Goal: Transaction & Acquisition: Book appointment/travel/reservation

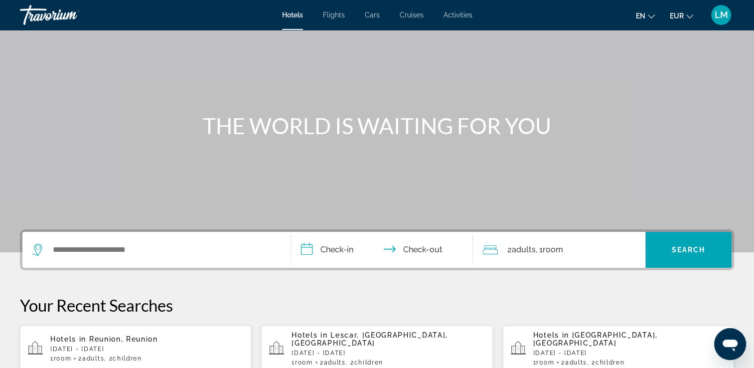
scroll to position [100, 0]
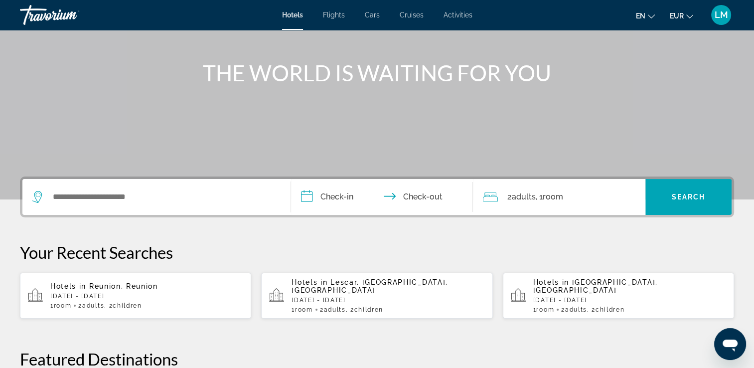
click at [337, 196] on input "**********" at bounding box center [384, 198] width 186 height 39
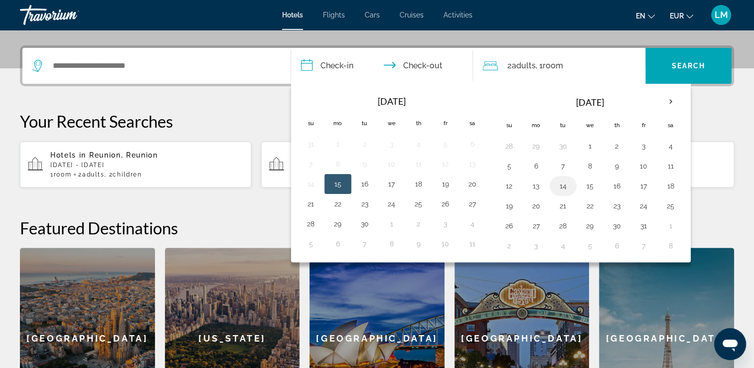
scroll to position [243, 0]
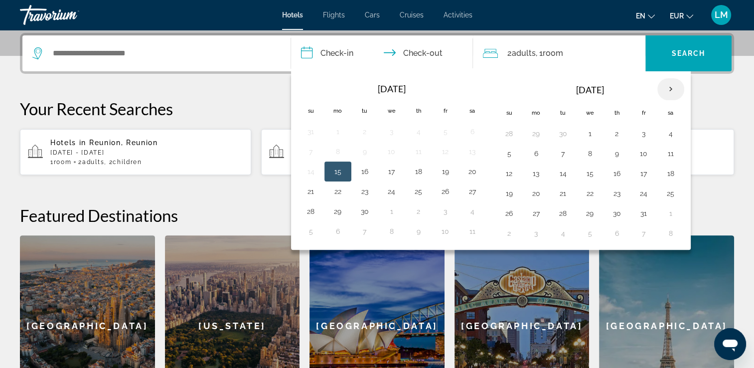
click at [664, 91] on th "Next month" at bounding box center [671, 89] width 27 height 22
click at [664, 90] on th "Next month" at bounding box center [671, 89] width 27 height 22
click at [666, 172] on button "20" at bounding box center [671, 173] width 16 height 14
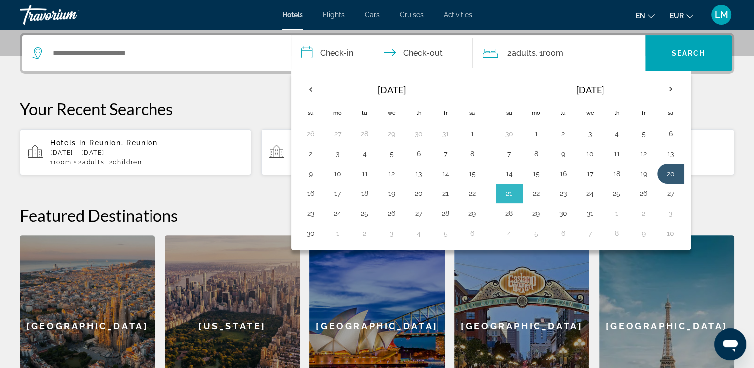
click at [539, 191] on button "22" at bounding box center [536, 193] width 16 height 14
type input "**********"
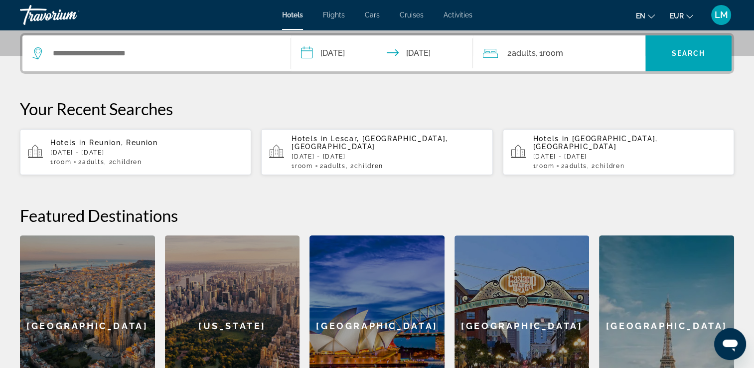
click at [523, 57] on div "2 Adult Adults , 1 Room rooms" at bounding box center [564, 53] width 163 height 36
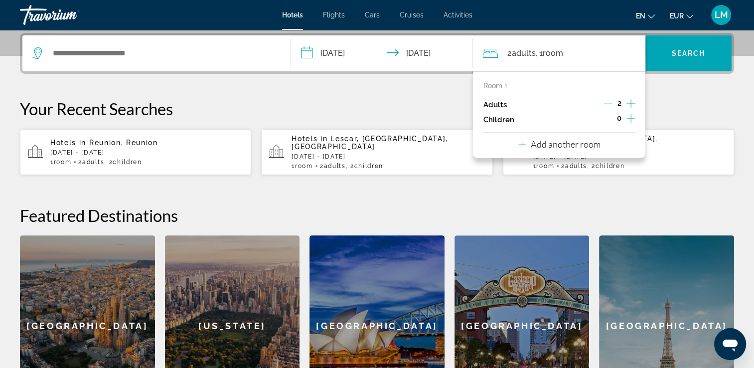
click at [526, 49] on span "Adults" at bounding box center [523, 52] width 24 height 9
click at [627, 119] on icon "Increment children" at bounding box center [631, 119] width 9 height 12
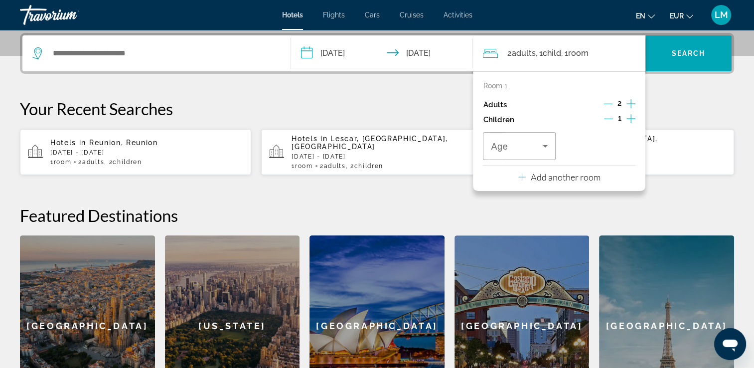
drag, startPoint x: 629, startPoint y: 118, endPoint x: 527, endPoint y: 145, distance: 105.6
click at [628, 117] on icon "Increment children" at bounding box center [631, 119] width 9 height 12
click at [520, 147] on span "Travelers: 2 adults, 2 children" at bounding box center [516, 146] width 51 height 12
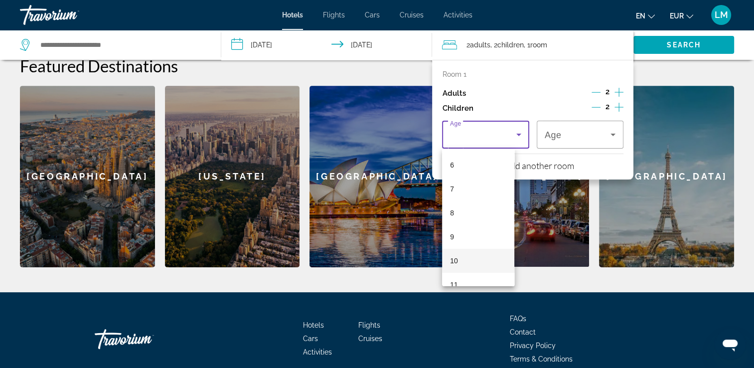
scroll to position [150, 0]
click at [475, 256] on mat-option "10" at bounding box center [478, 255] width 72 height 24
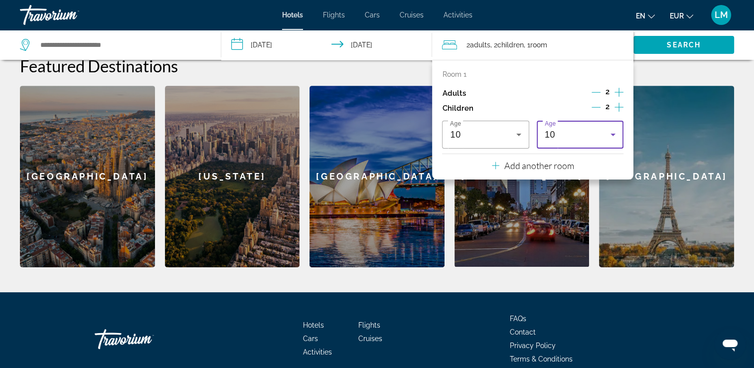
click at [582, 140] on div "10" at bounding box center [578, 135] width 66 height 12
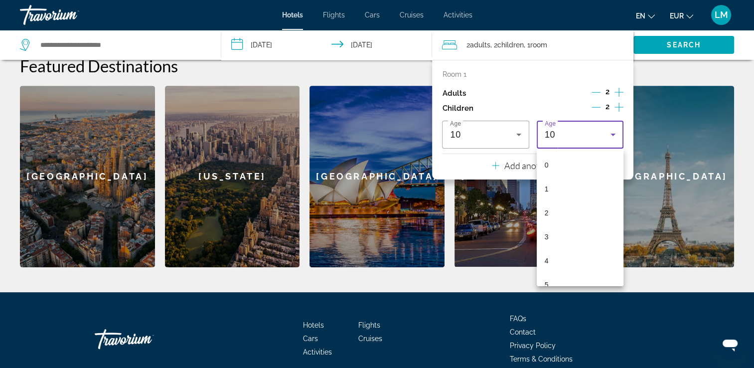
scroll to position [130, 0]
click at [572, 268] on mat-option "10" at bounding box center [580, 275] width 87 height 24
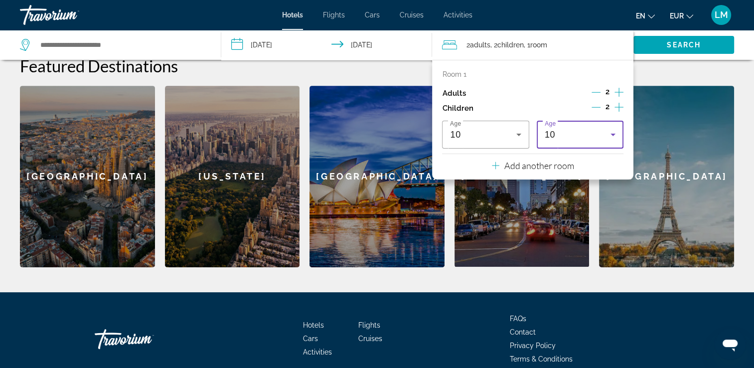
click at [698, 70] on div "Featured Destinations Sydney San Diego Paris Barcelona New York Sydney San Dieg…" at bounding box center [377, 161] width 714 height 211
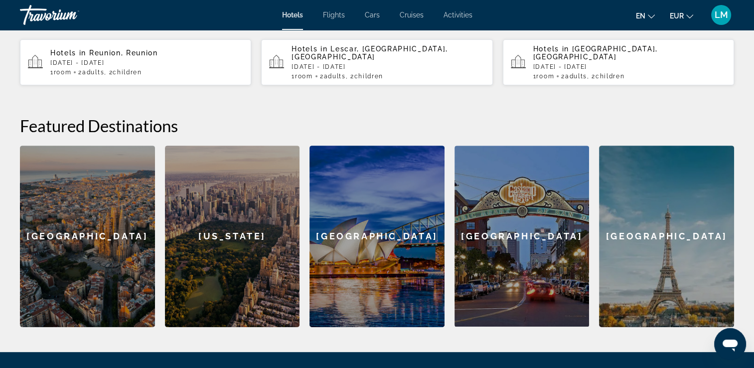
scroll to position [243, 0]
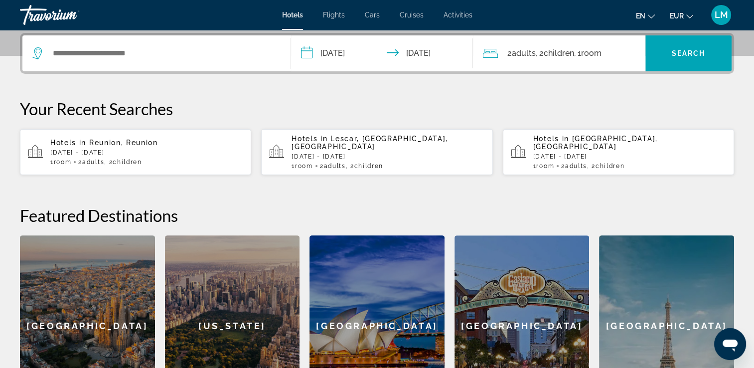
click at [516, 51] on span "Adults" at bounding box center [523, 52] width 24 height 9
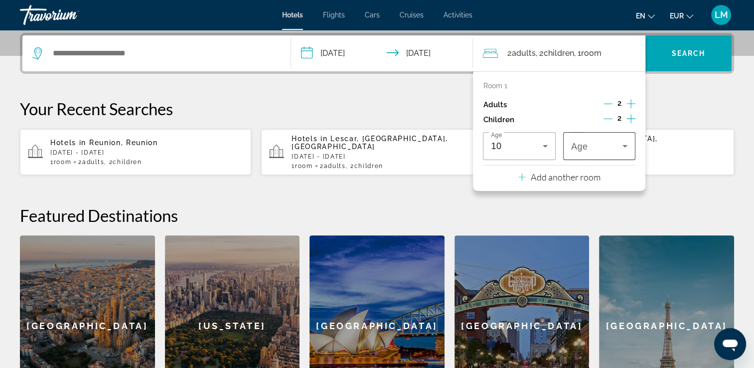
click at [580, 139] on div "Travelers: 2 adults, 2 children" at bounding box center [599, 146] width 56 height 28
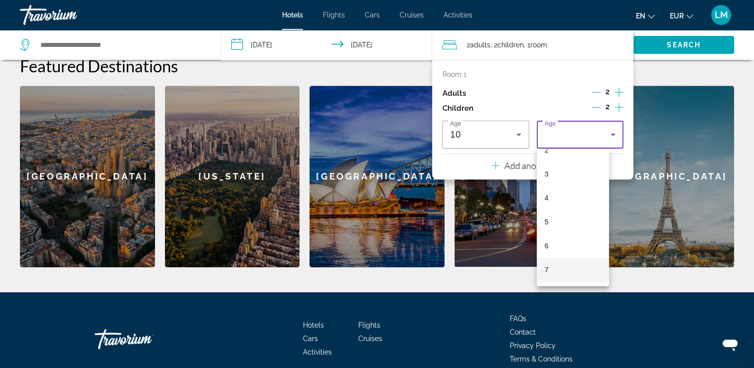
scroll to position [150, 0]
click at [561, 249] on mat-option "10" at bounding box center [573, 255] width 72 height 24
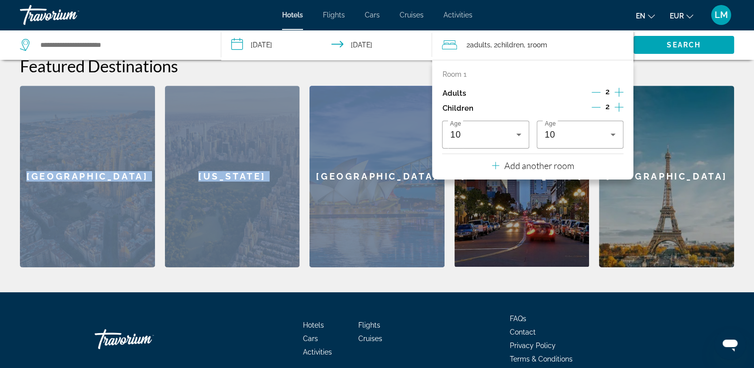
click at [383, 65] on div "Featured Destinations Sydney San Diego Paris Barcelona New York Sydney San Dieg…" at bounding box center [377, 161] width 714 height 211
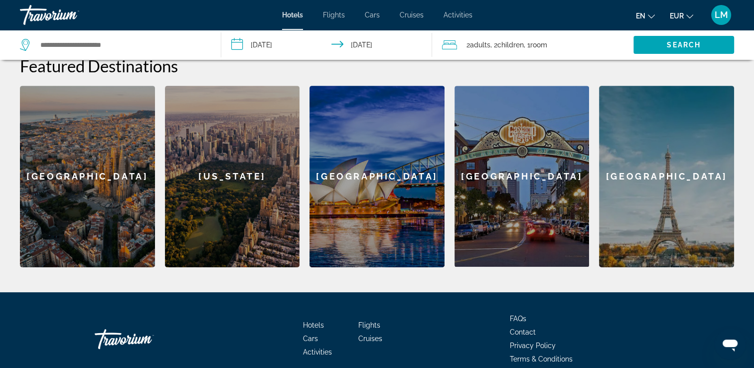
click at [682, 69] on div "Featured Destinations Sydney San Diego Paris Barcelona New York Sydney San Dieg…" at bounding box center [377, 161] width 714 height 211
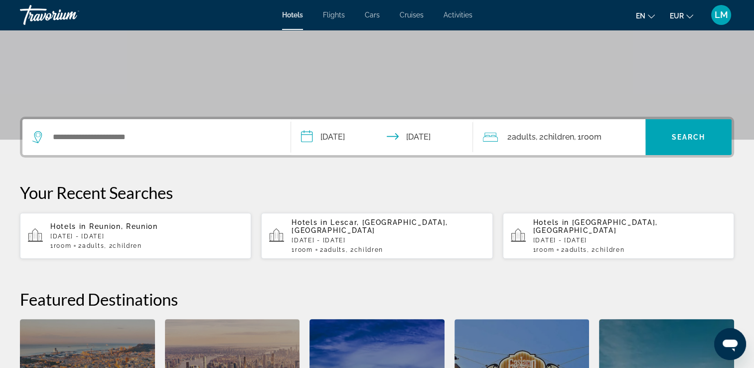
scroll to position [144, 0]
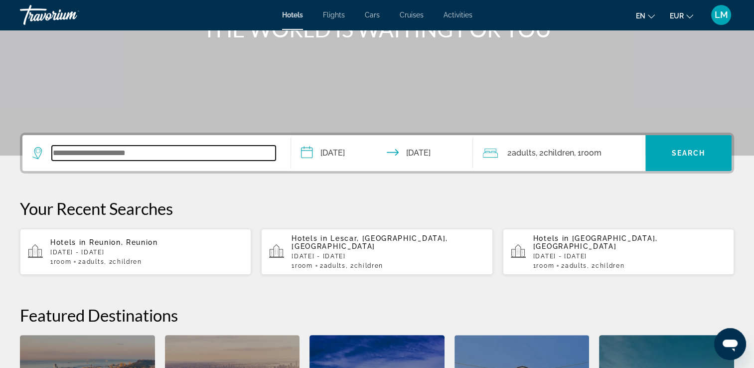
click at [163, 151] on input "Search widget" at bounding box center [164, 153] width 224 height 15
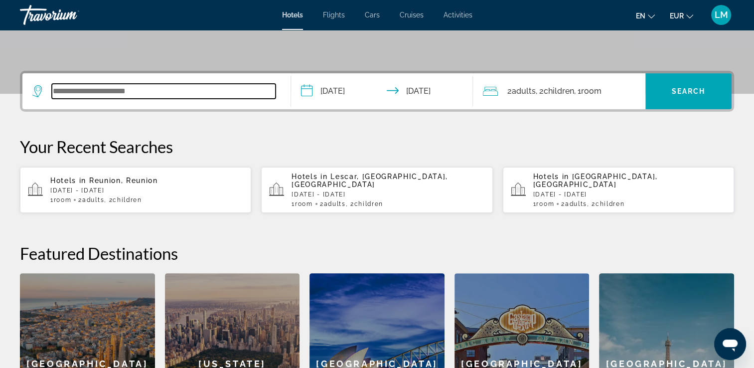
scroll to position [243, 0]
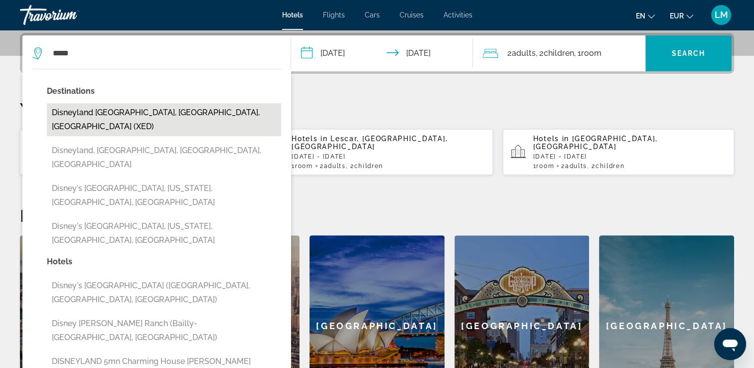
click at [150, 117] on button "Disneyland Paris, Seine-Et-Marne, France (XED)" at bounding box center [164, 119] width 234 height 33
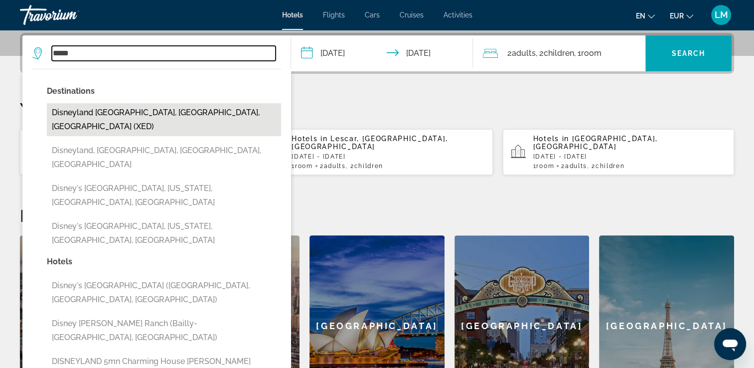
type input "**********"
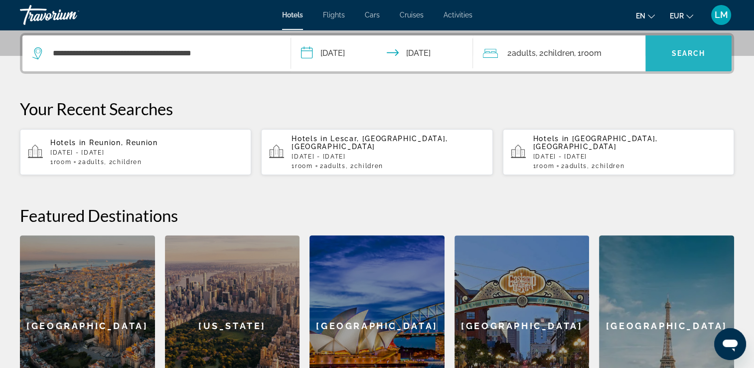
click at [686, 59] on span "Search widget" at bounding box center [689, 53] width 86 height 24
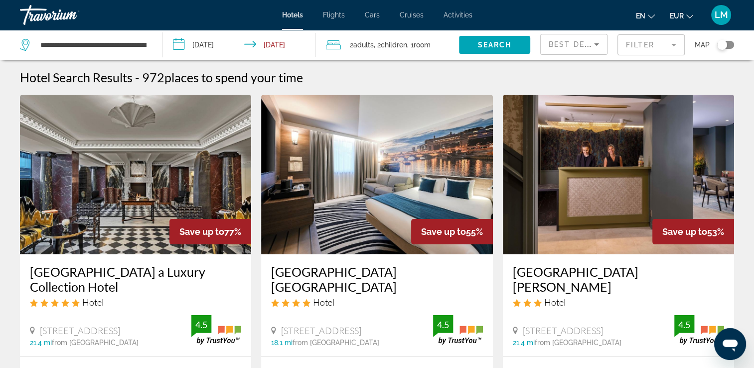
click at [635, 48] on mat-form-field "Filter" at bounding box center [651, 44] width 67 height 21
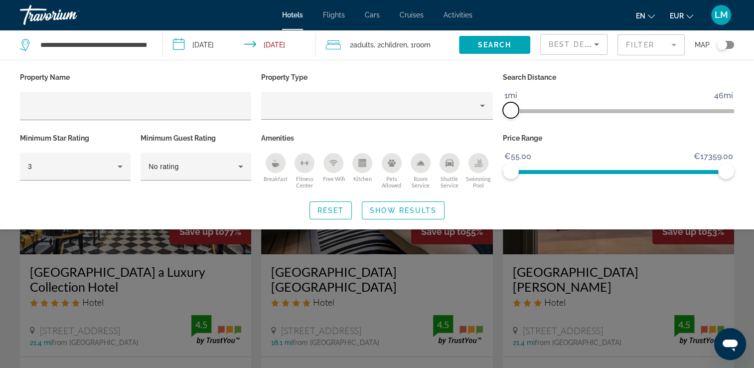
drag, startPoint x: 645, startPoint y: 111, endPoint x: 512, endPoint y: 114, distance: 132.1
click at [512, 114] on span "ngx-slider" at bounding box center [511, 110] width 16 height 16
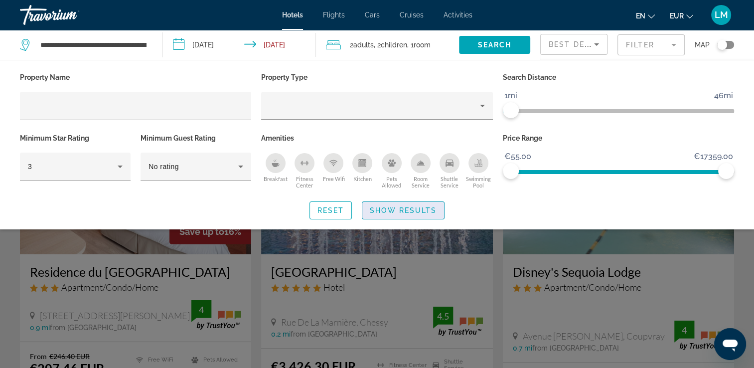
click at [412, 206] on span "Show Results" at bounding box center [403, 210] width 67 height 8
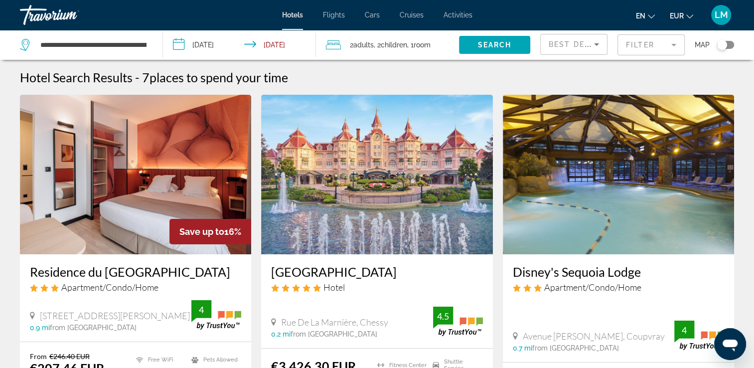
click at [316, 162] on img "Main content" at bounding box center [376, 175] width 231 height 160
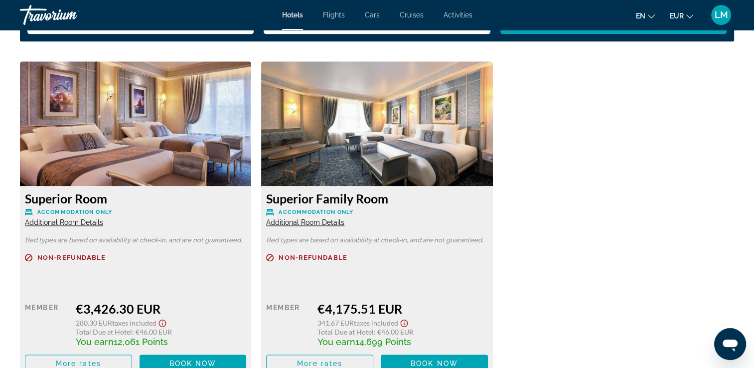
scroll to position [1047, 0]
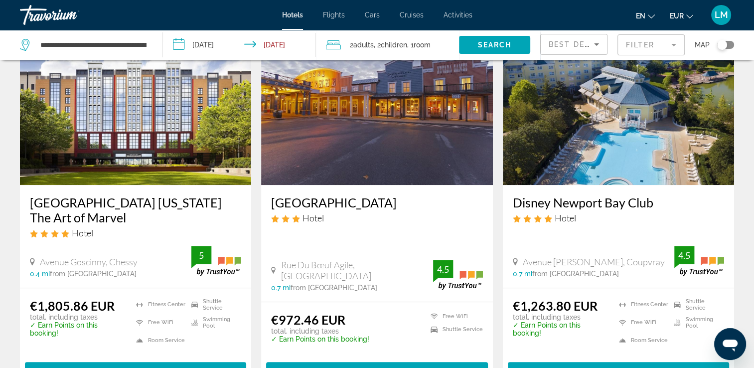
scroll to position [499, 0]
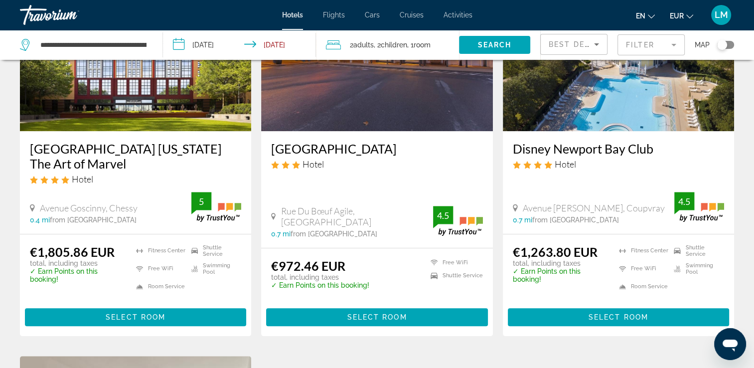
click at [220, 83] on img "Main content" at bounding box center [135, 52] width 231 height 160
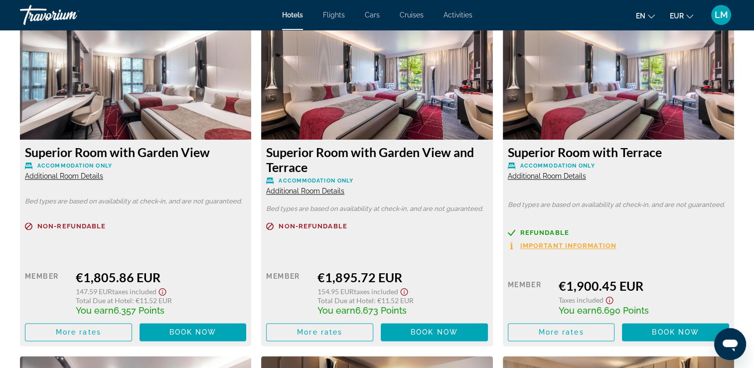
scroll to position [1396, 0]
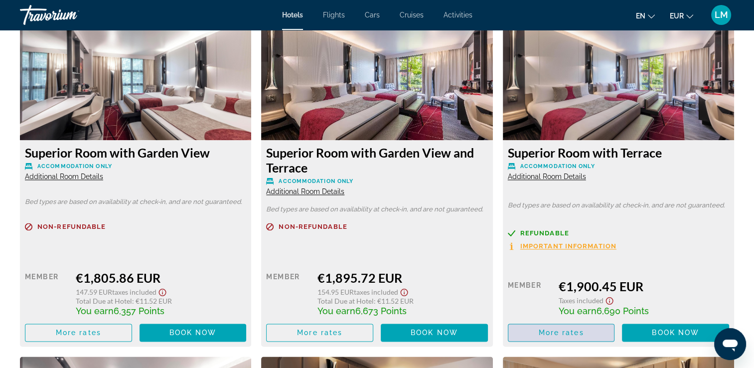
click at [541, 332] on span "More rates" at bounding box center [560, 333] width 45 height 8
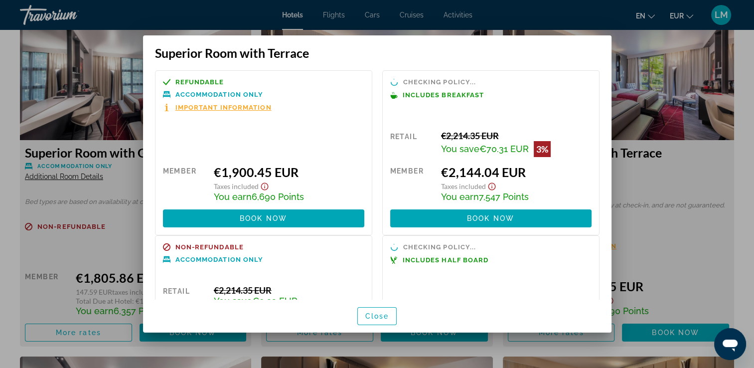
scroll to position [0, 0]
click at [745, 179] on div at bounding box center [377, 184] width 754 height 368
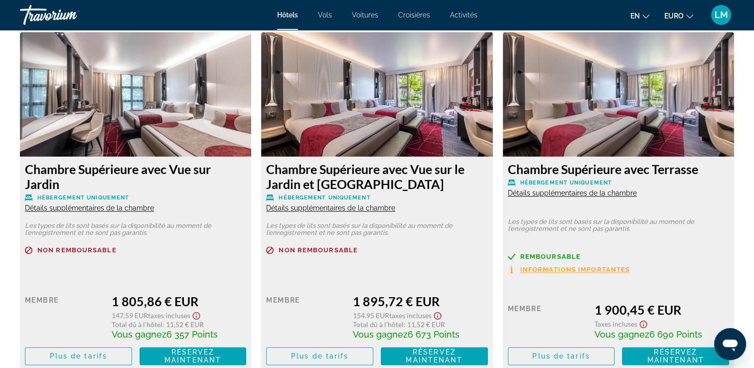
scroll to position [1396, 0]
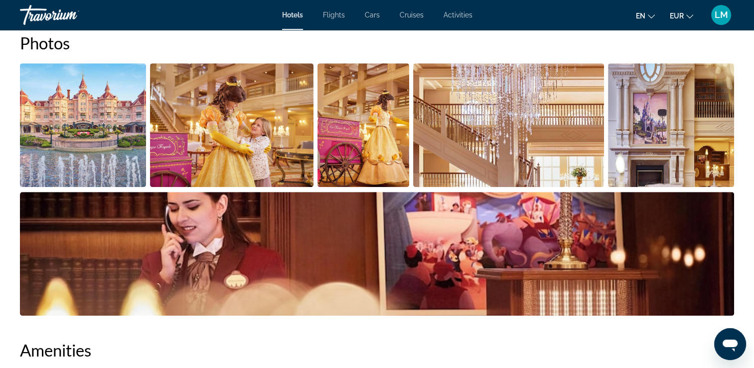
scroll to position [349, 0]
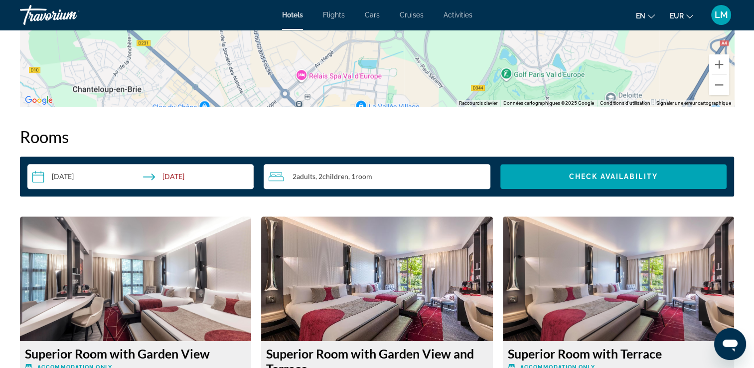
scroll to position [1196, 0]
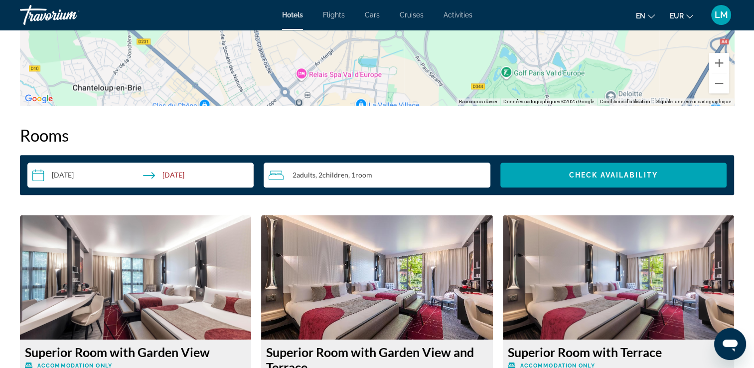
click at [109, 174] on input "**********" at bounding box center [142, 177] width 230 height 28
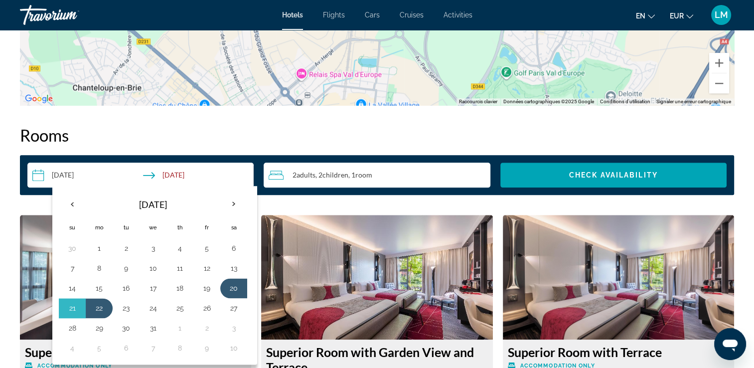
drag, startPoint x: 207, startPoint y: 304, endPoint x: 166, endPoint y: 316, distance: 43.4
click at [205, 304] on button "26" at bounding box center [207, 308] width 16 height 14
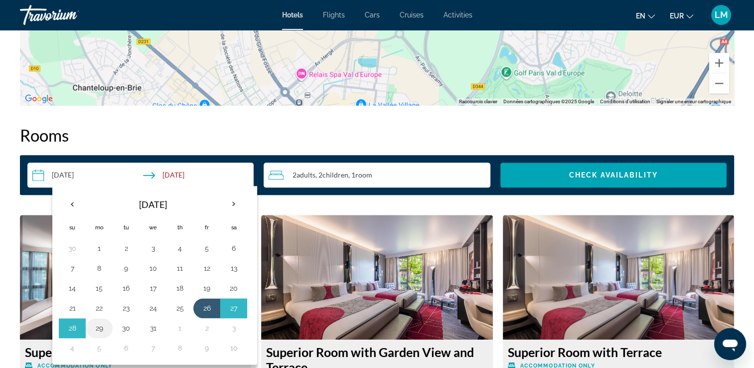
click at [101, 327] on button "29" at bounding box center [99, 328] width 16 height 14
type input "**********"
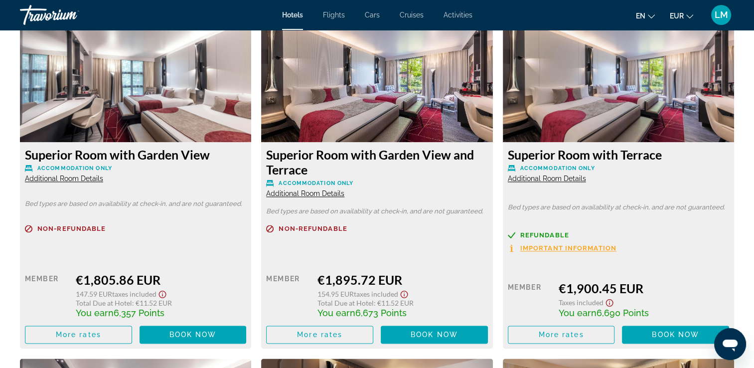
scroll to position [1396, 0]
